Goal: Task Accomplishment & Management: Manage account settings

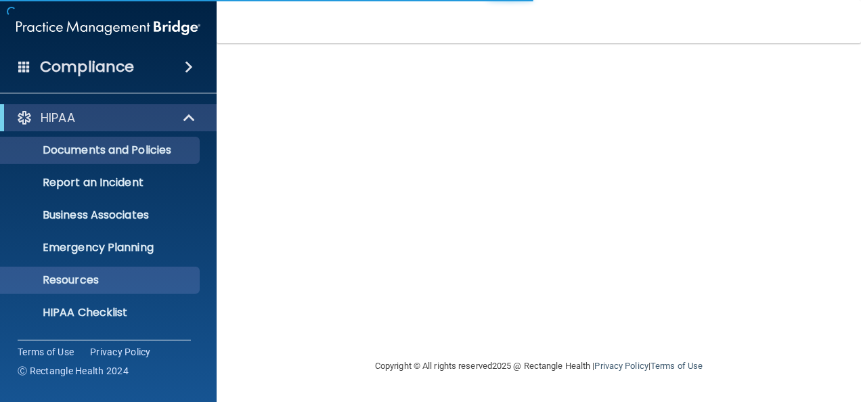
scroll to position [159, 0]
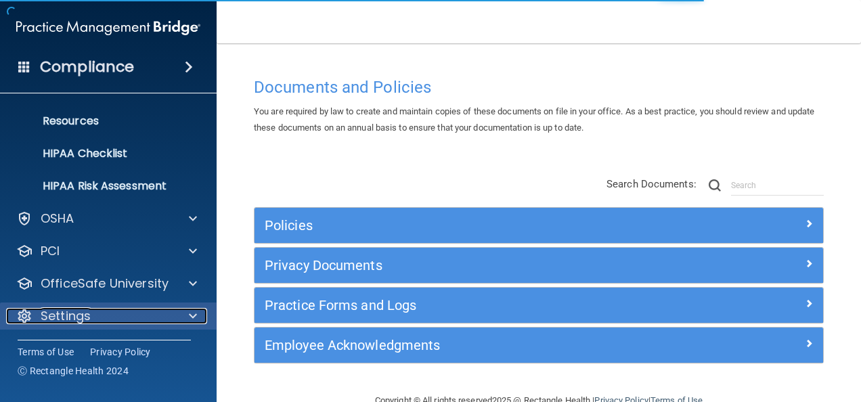
click at [63, 308] on p "Settings" at bounding box center [66, 316] width 50 height 16
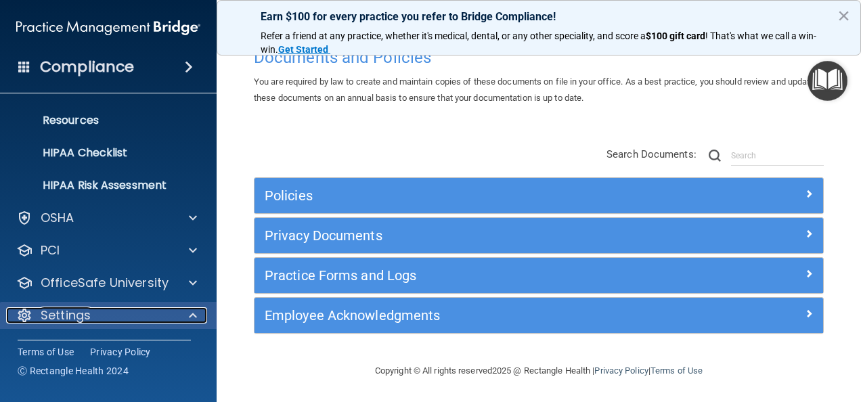
scroll to position [289, 0]
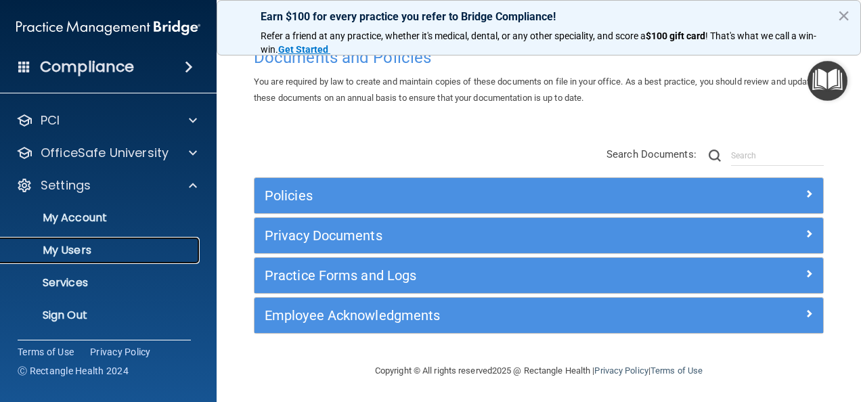
click at [85, 251] on p "My Users" at bounding box center [101, 251] width 185 height 14
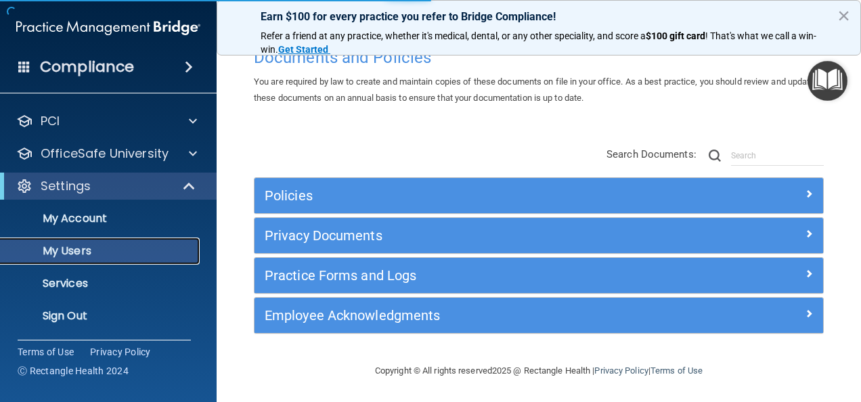
scroll to position [62, 0]
select select "20"
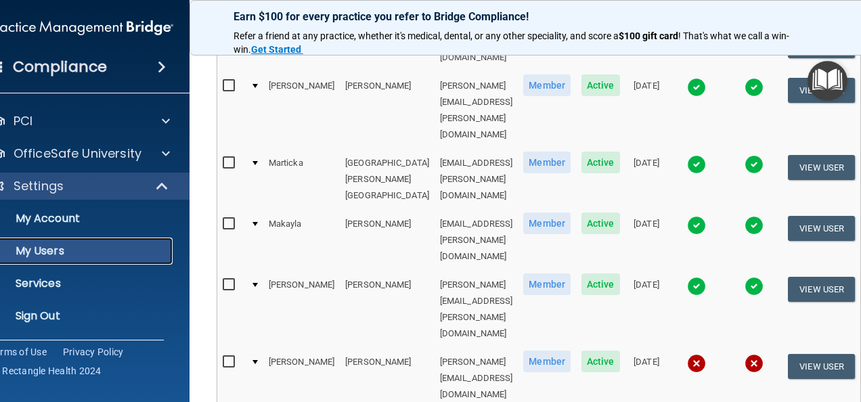
scroll to position [605, 0]
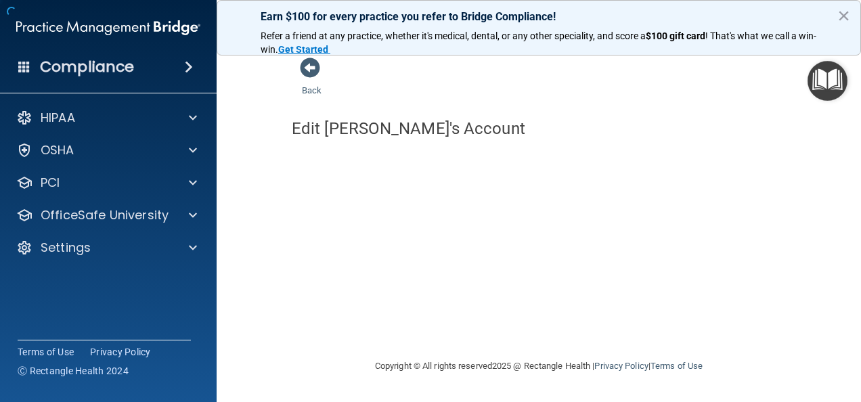
select select "practice_member"
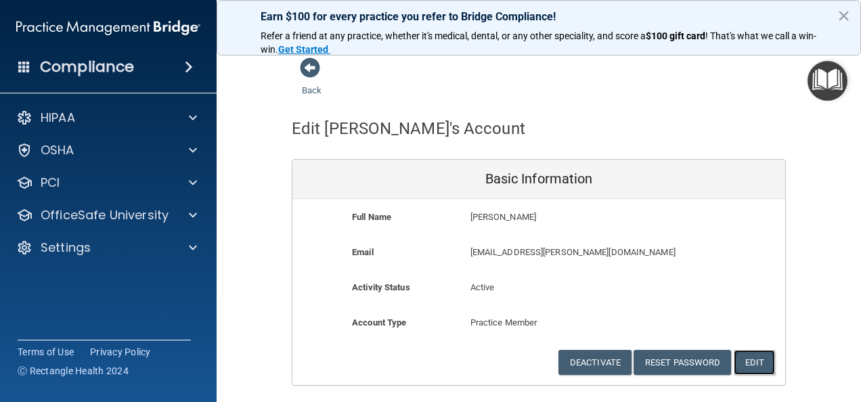
click at [734, 362] on button "Edit" at bounding box center [754, 362] width 41 height 25
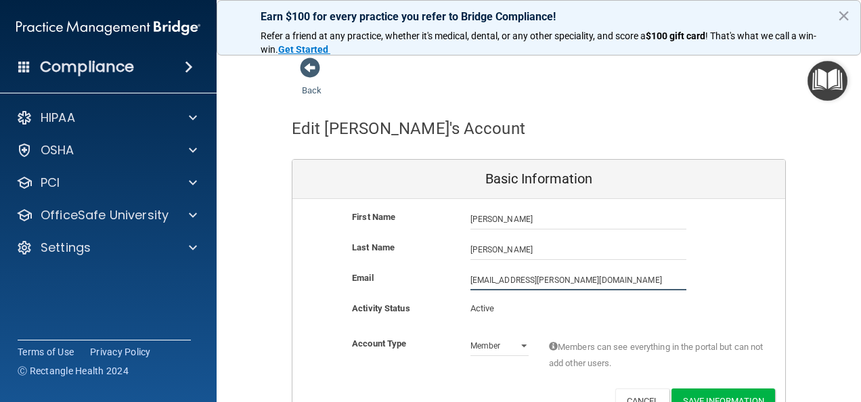
click at [474, 278] on input "[EMAIL_ADDRESS][PERSON_NAME][DOMAIN_NAME]" at bounding box center [579, 280] width 216 height 20
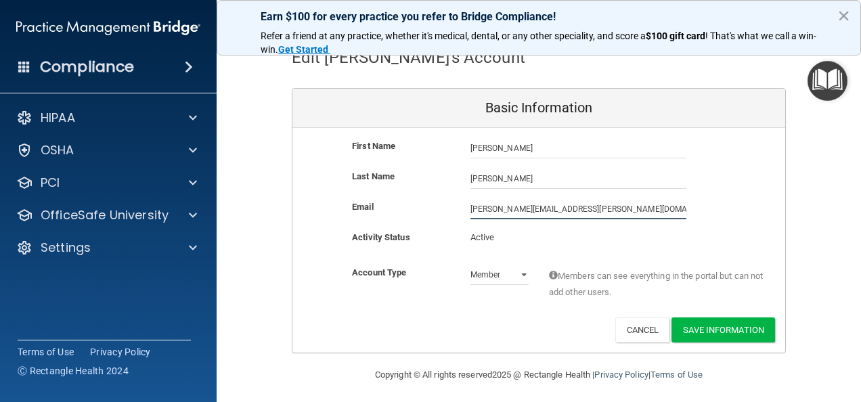
scroll to position [75, 0]
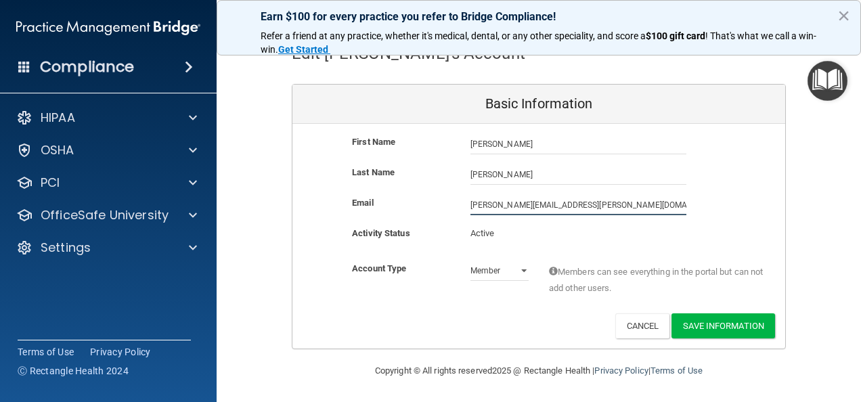
type input "[PERSON_NAME][EMAIL_ADDRESS][PERSON_NAME][DOMAIN_NAME]"
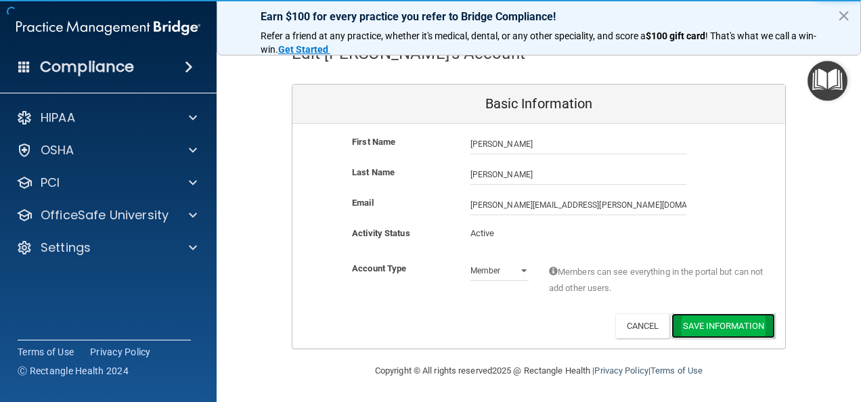
click at [723, 324] on button "Save Information" at bounding box center [724, 326] width 104 height 25
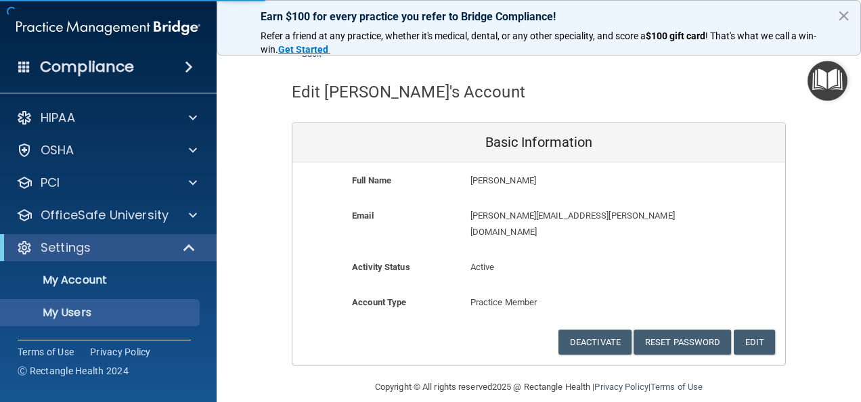
select select "20"
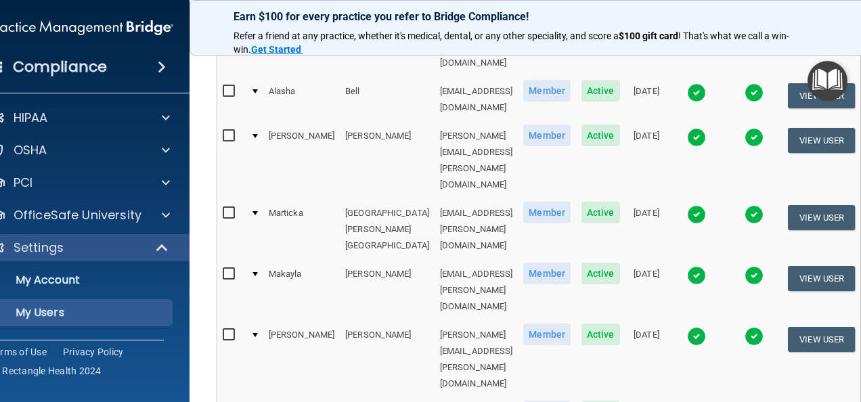
scroll to position [595, 0]
